Goal: Task Accomplishment & Management: Use online tool/utility

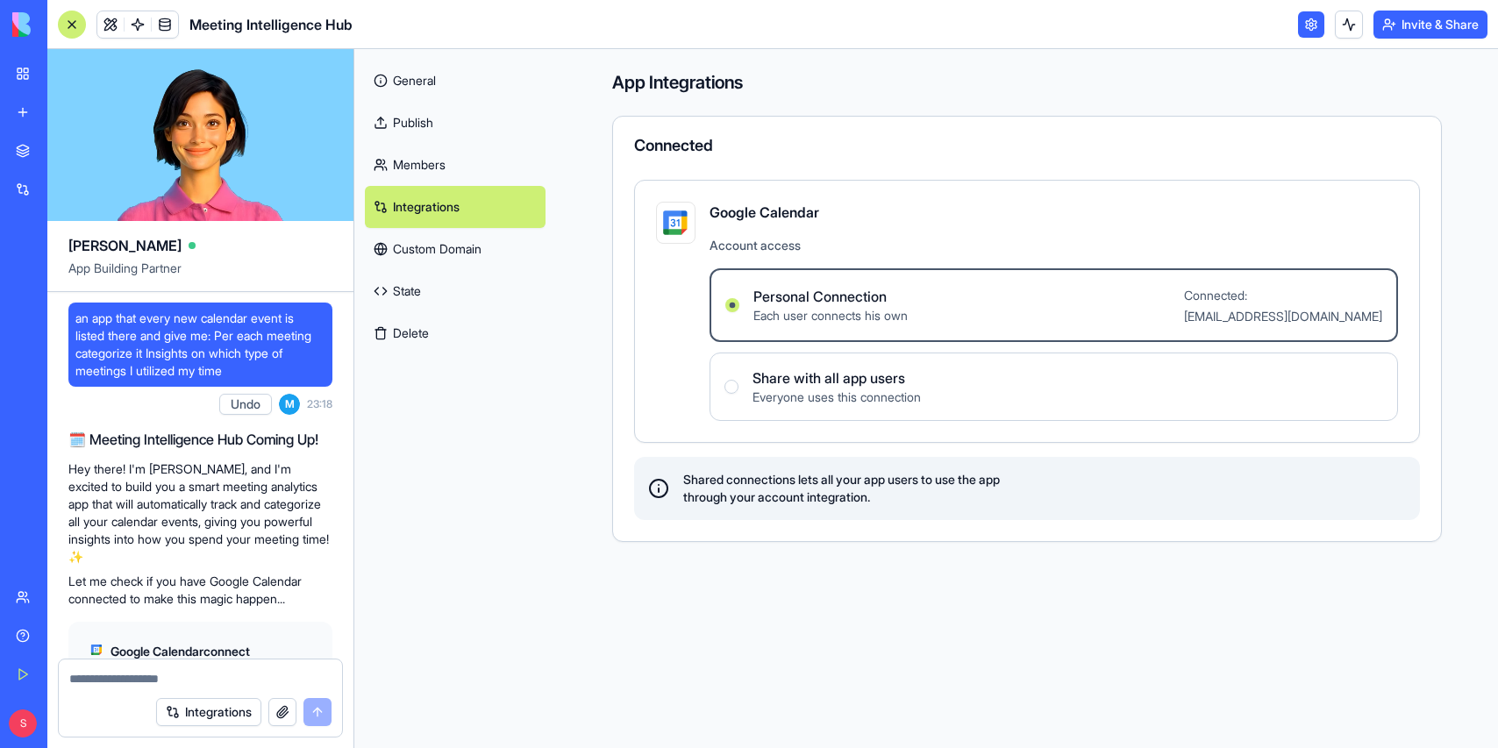
scroll to position [344, 0]
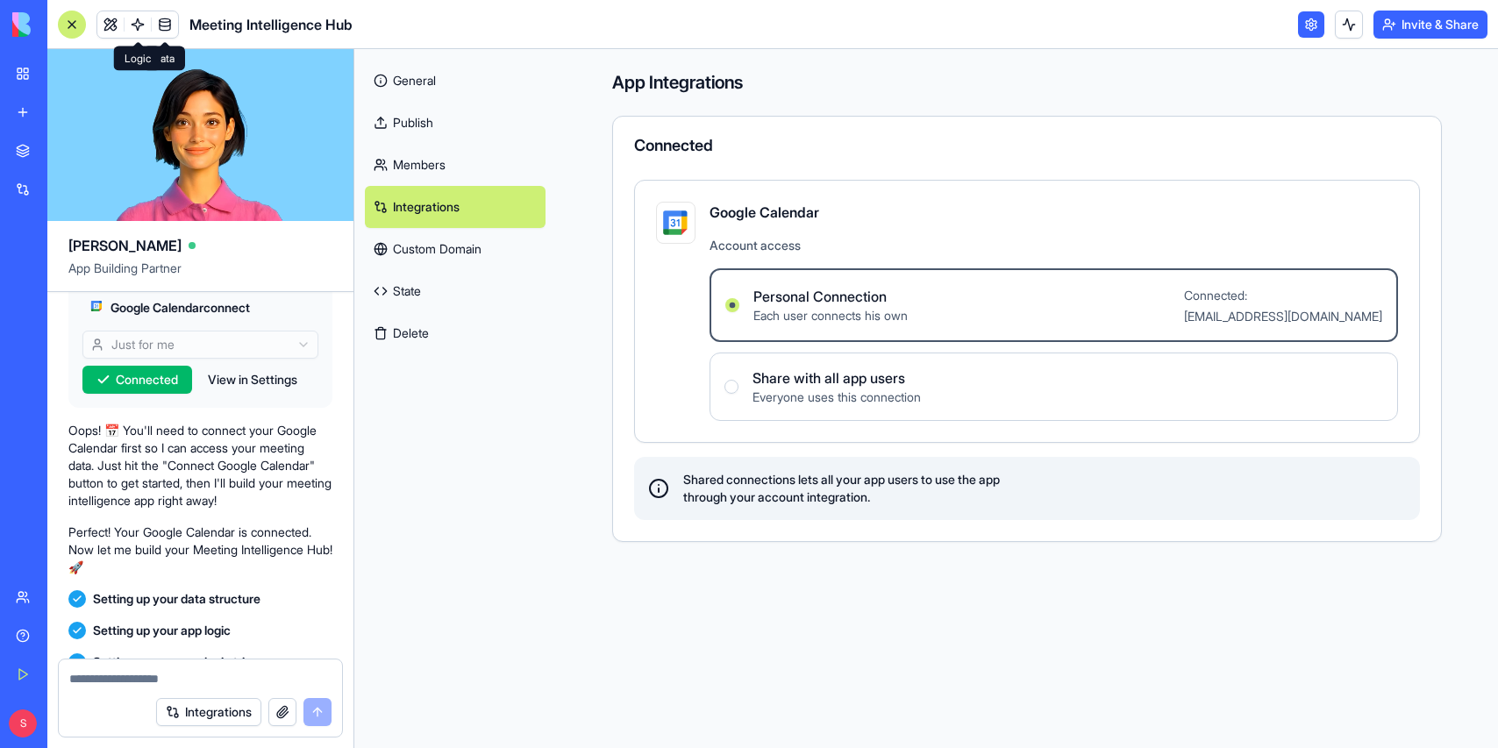
click at [139, 19] on link at bounding box center [138, 24] width 26 height 26
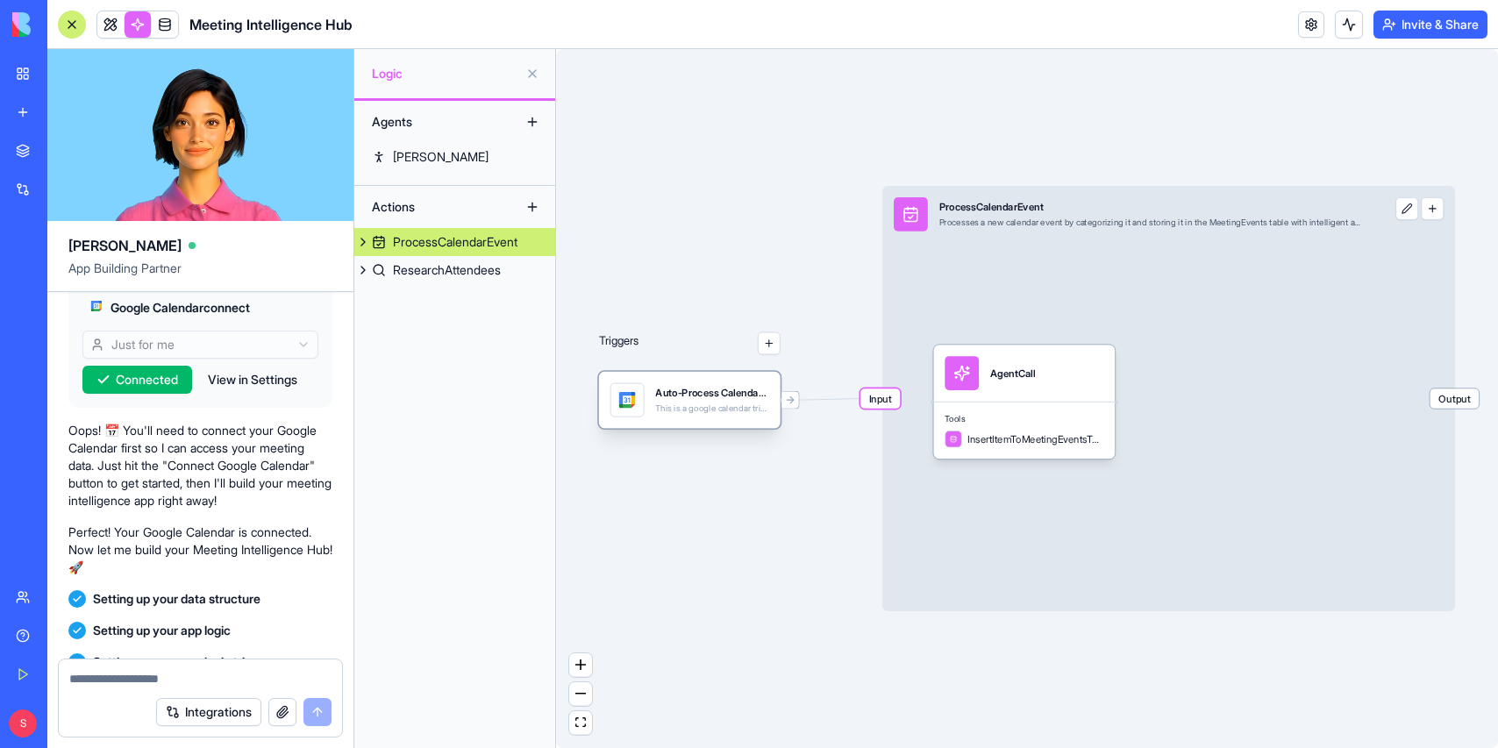
click at [707, 409] on div "This is a google calendar trigger set" at bounding box center [711, 407] width 113 height 11
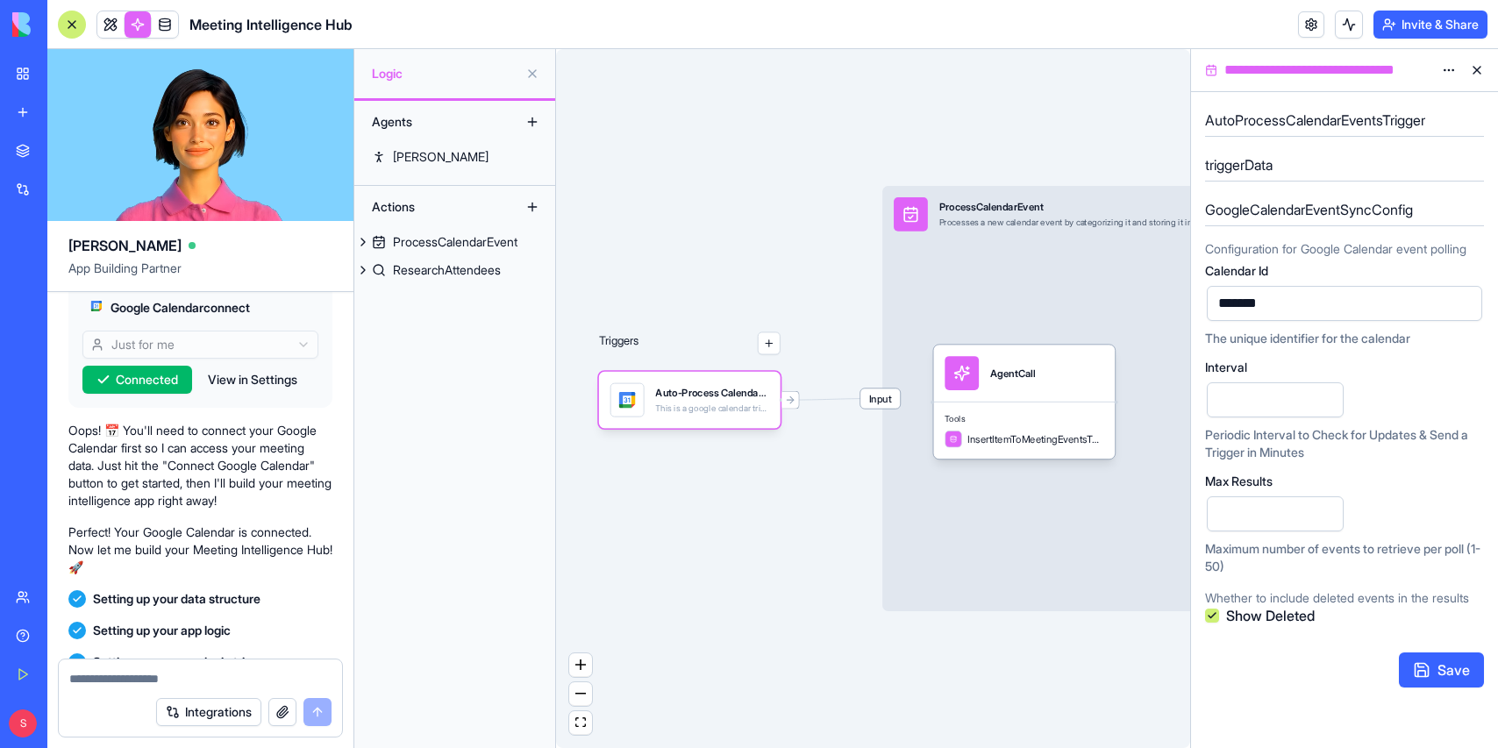
click at [1452, 71] on html "BETA My Workspace New app Marketplace Integrations Recent ProjectFlow Pro Googl…" at bounding box center [749, 374] width 1498 height 748
click at [1399, 101] on span "State" at bounding box center [1397, 106] width 28 height 18
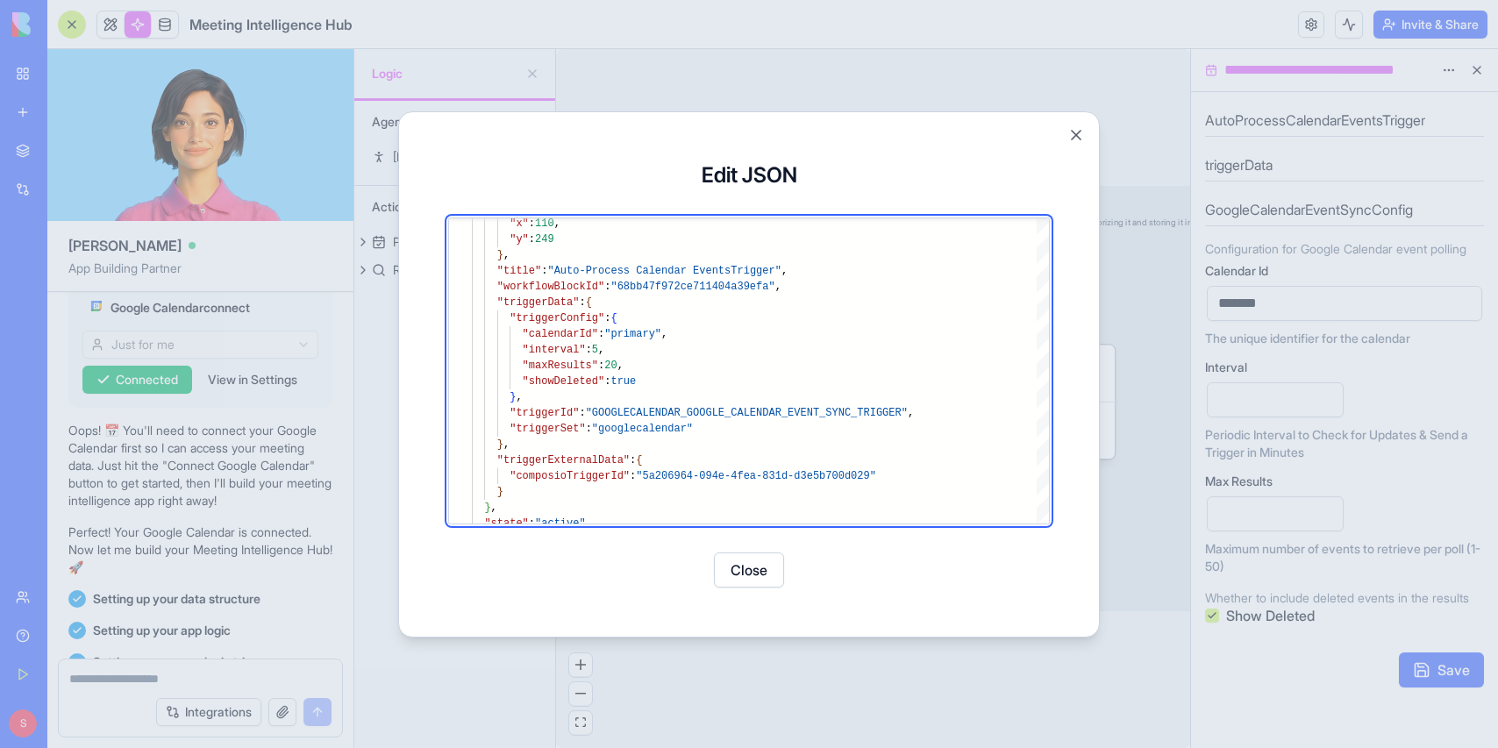
click at [1077, 129] on button "Close" at bounding box center [1076, 135] width 18 height 18
